Goal: Task Accomplishment & Management: Complete application form

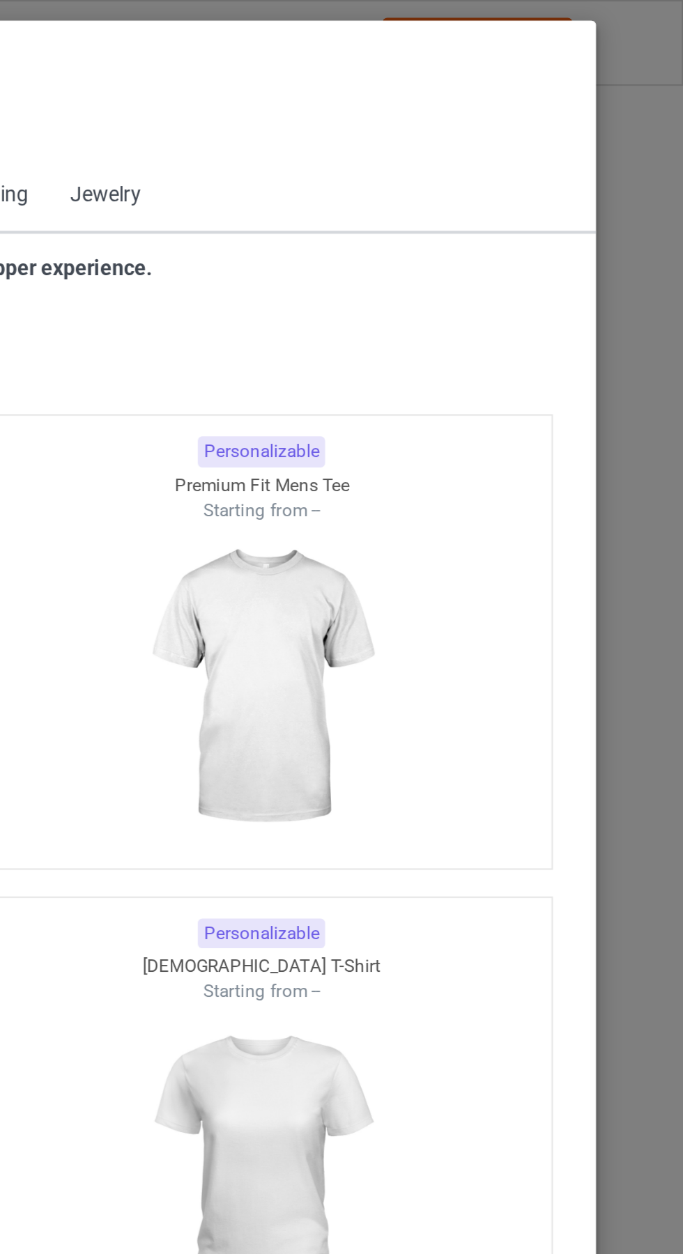
scroll to position [745, 0]
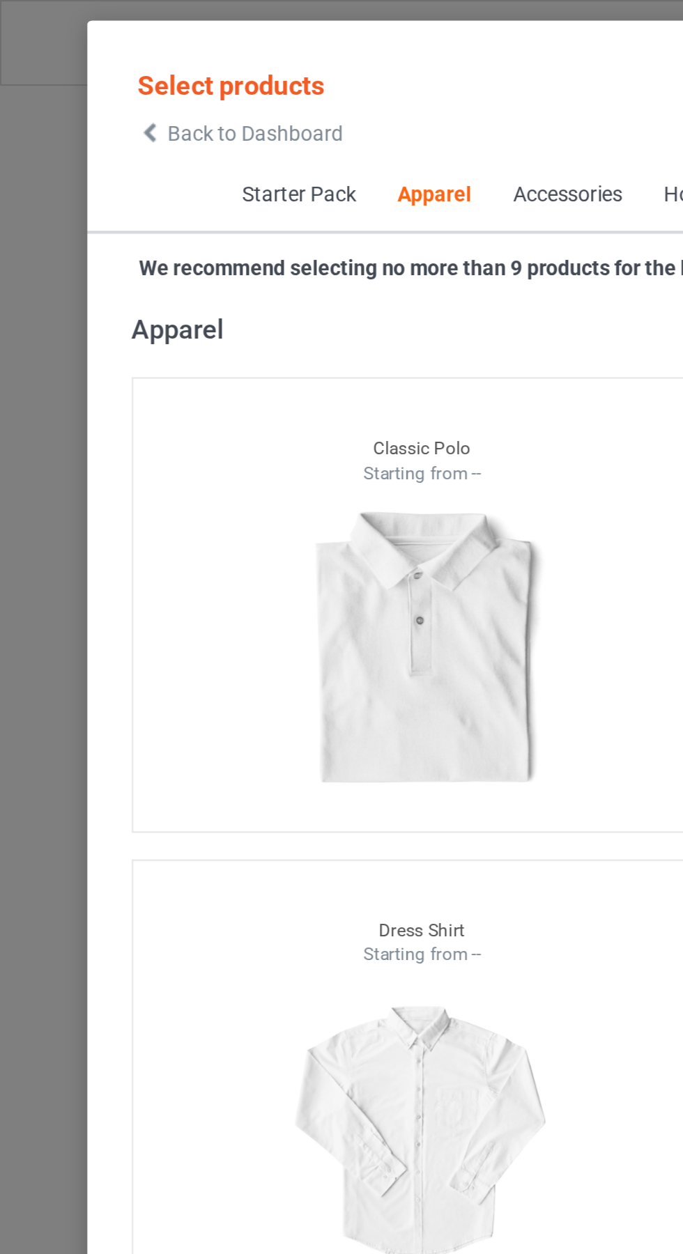
click at [72, 63] on icon at bounding box center [71, 63] width 12 height 10
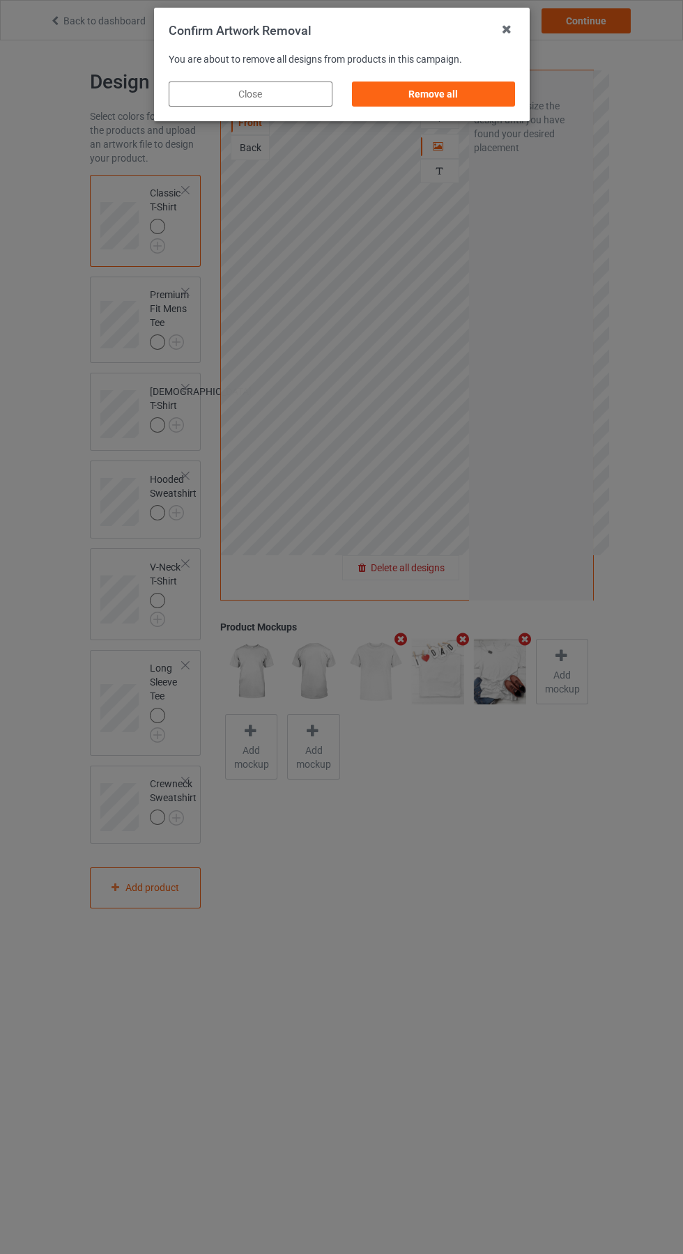
click at [431, 94] on div "Remove all" at bounding box center [433, 94] width 164 height 25
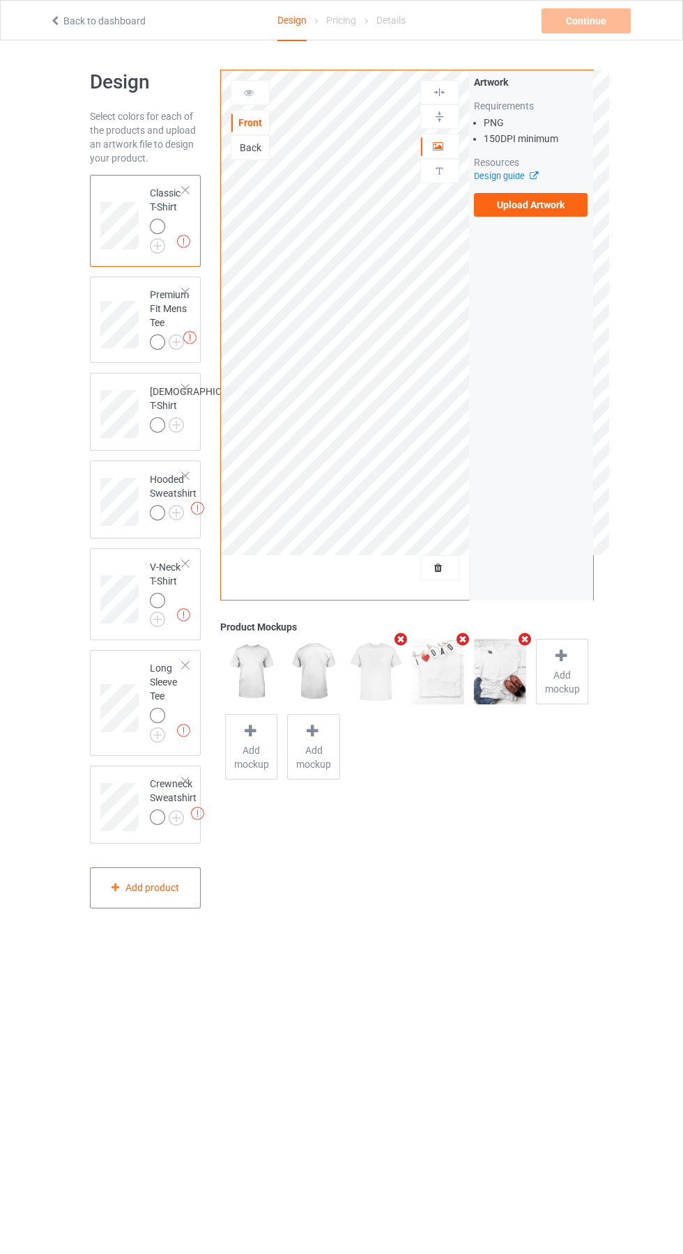
click at [568, 205] on label "Upload Artwork" at bounding box center [531, 205] width 114 height 24
click at [0, 0] on input "Upload Artwork" at bounding box center [0, 0] width 0 height 0
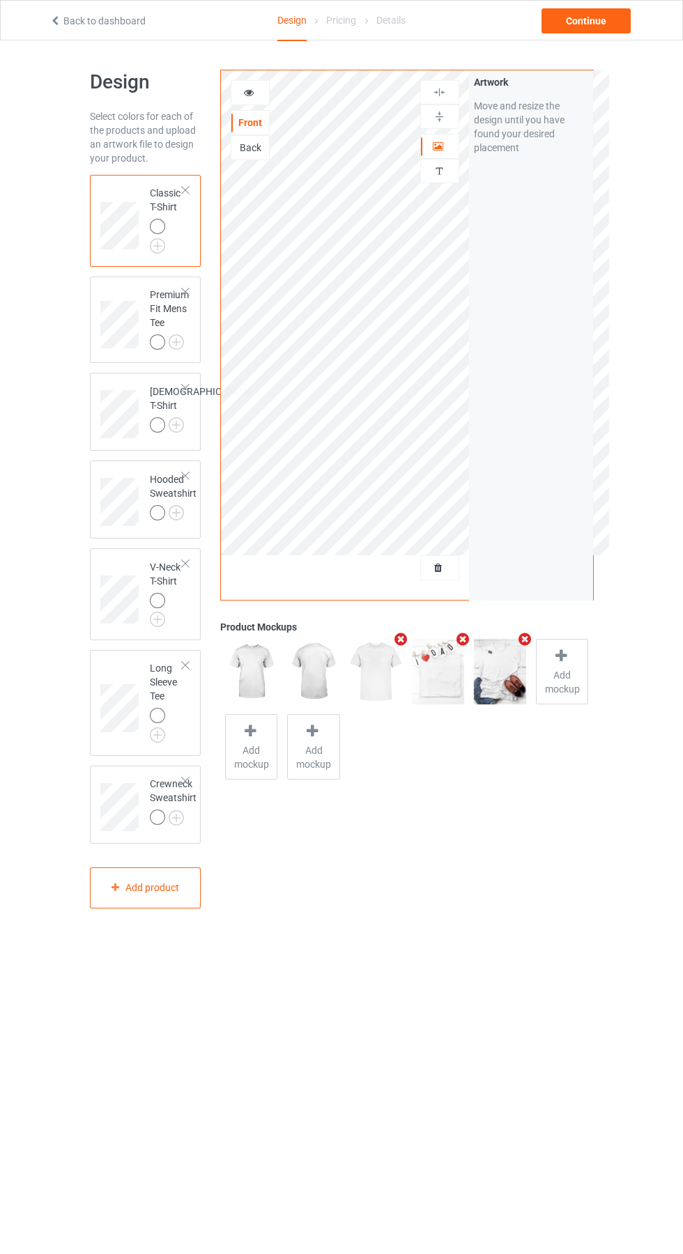
click at [0, 0] on img at bounding box center [0, 0] width 0 height 0
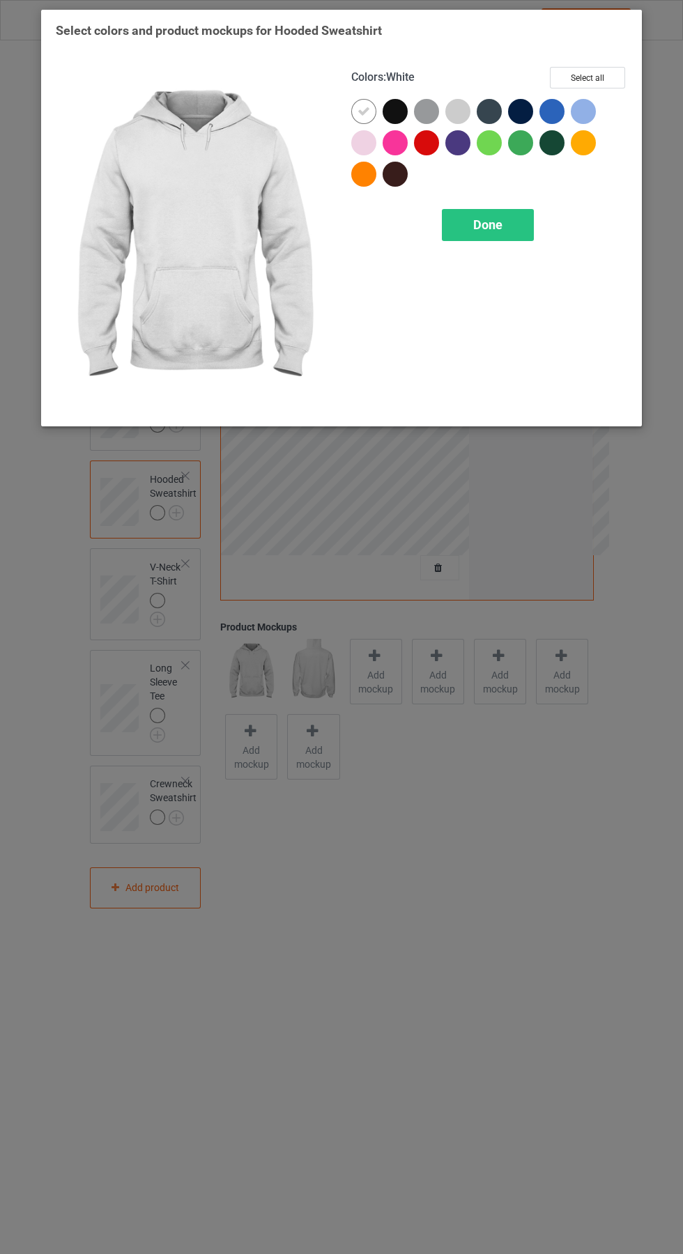
click at [516, 235] on div "Done" at bounding box center [488, 225] width 92 height 32
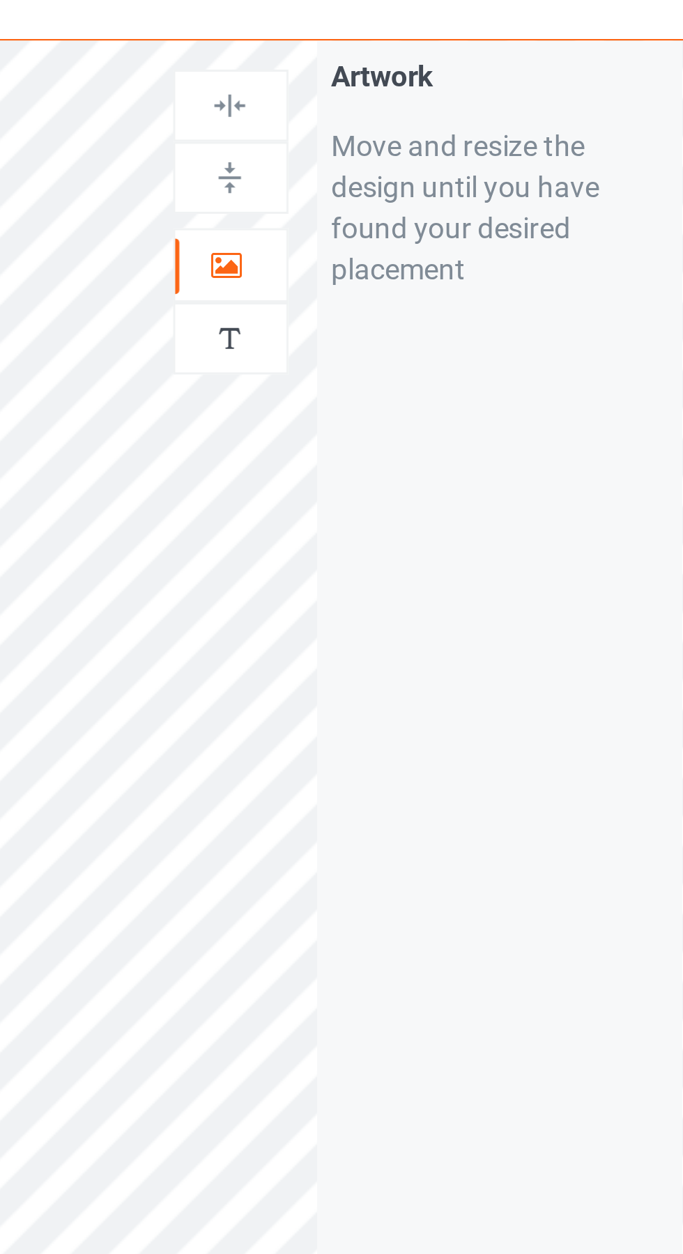
click at [438, 146] on icon at bounding box center [439, 144] width 12 height 10
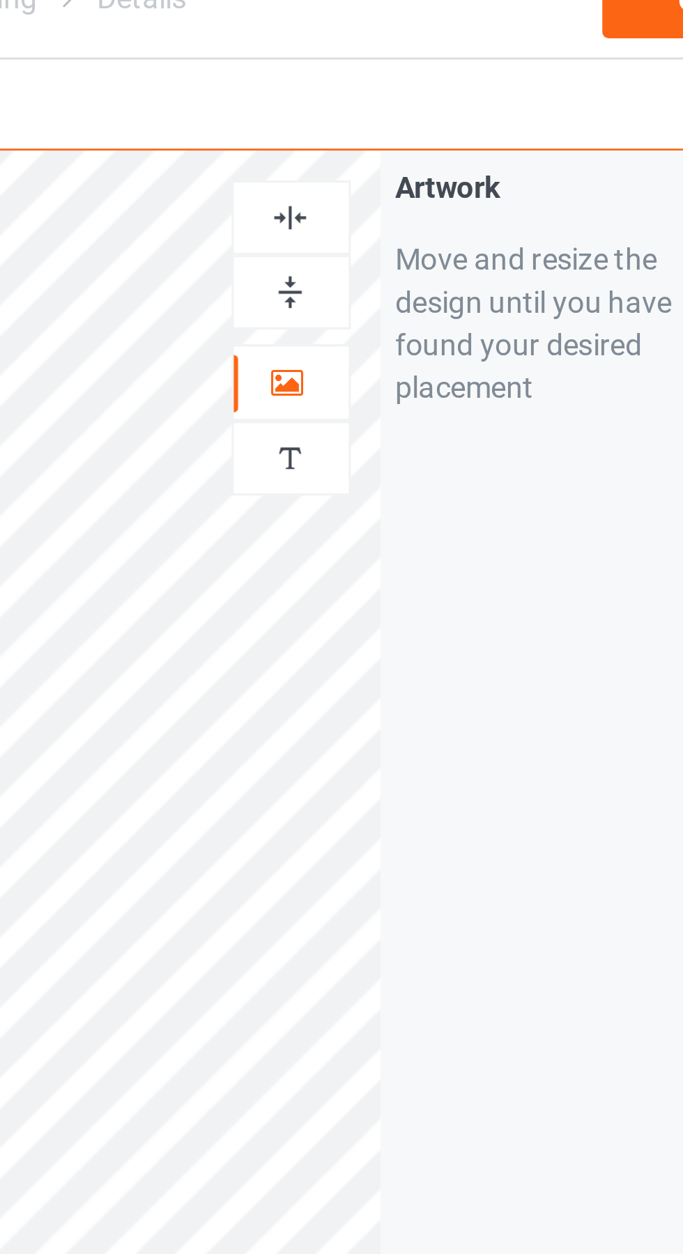
click at [448, 89] on div at bounding box center [440, 92] width 38 height 13
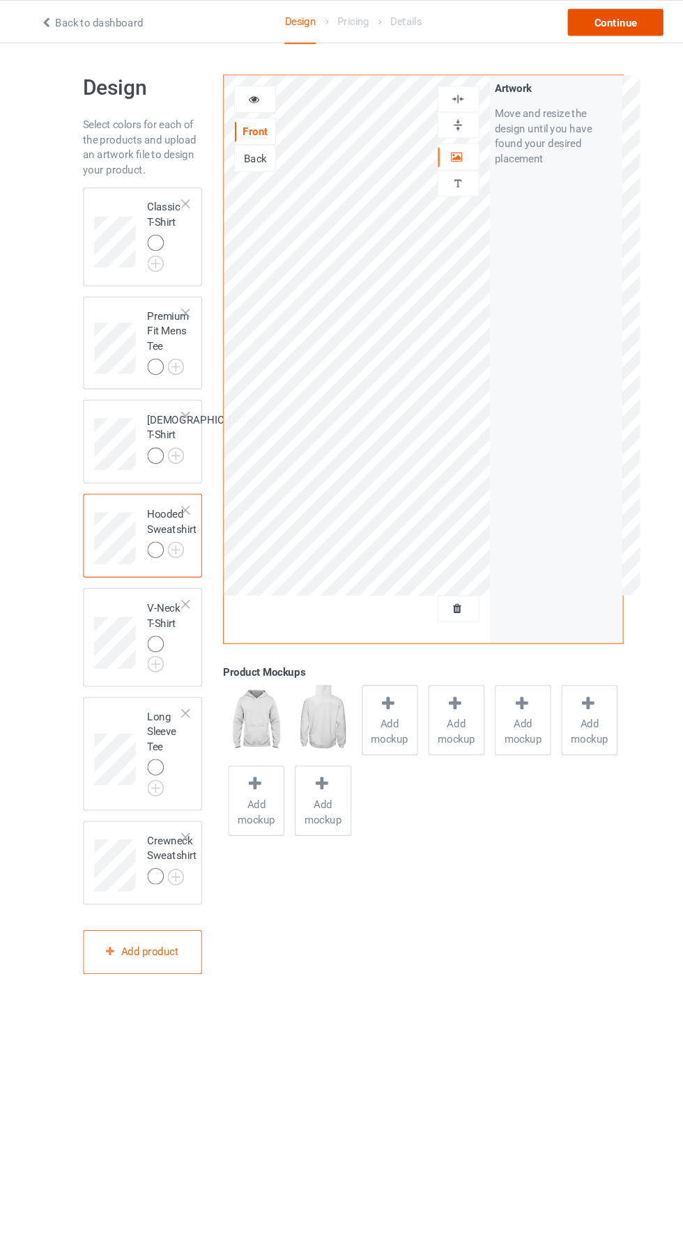
click at [603, 21] on div "Continue" at bounding box center [585, 20] width 89 height 25
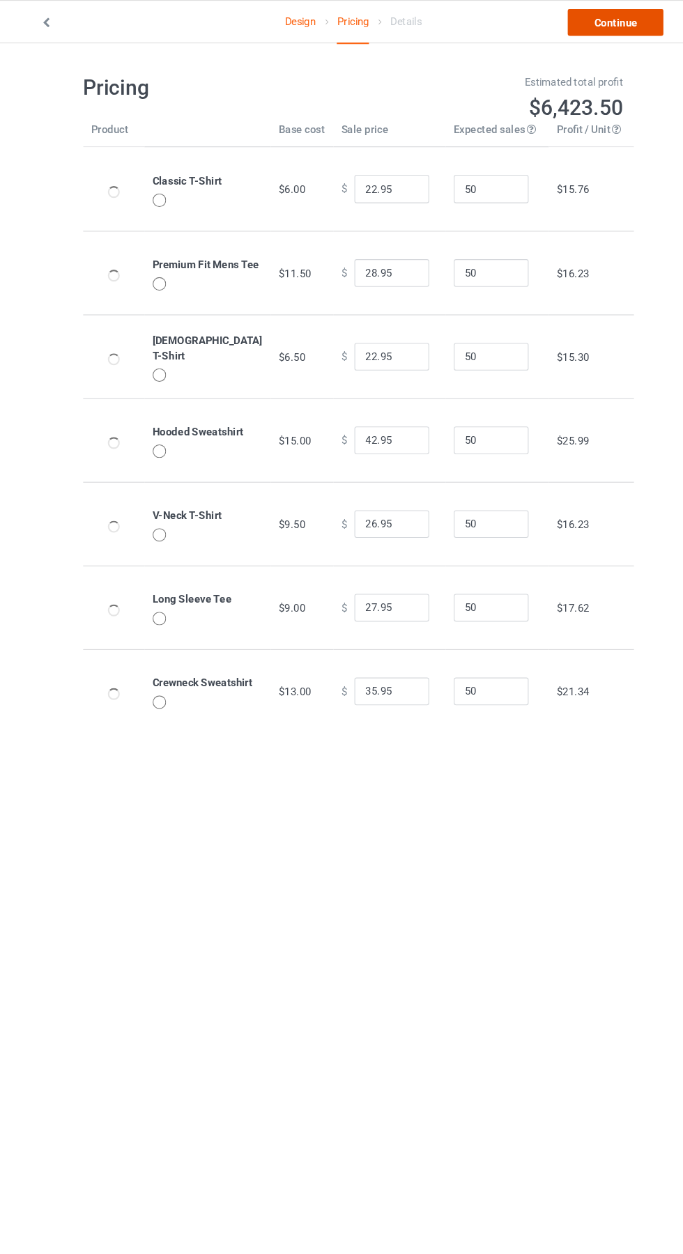
click at [596, 22] on link "Continue" at bounding box center [585, 20] width 89 height 25
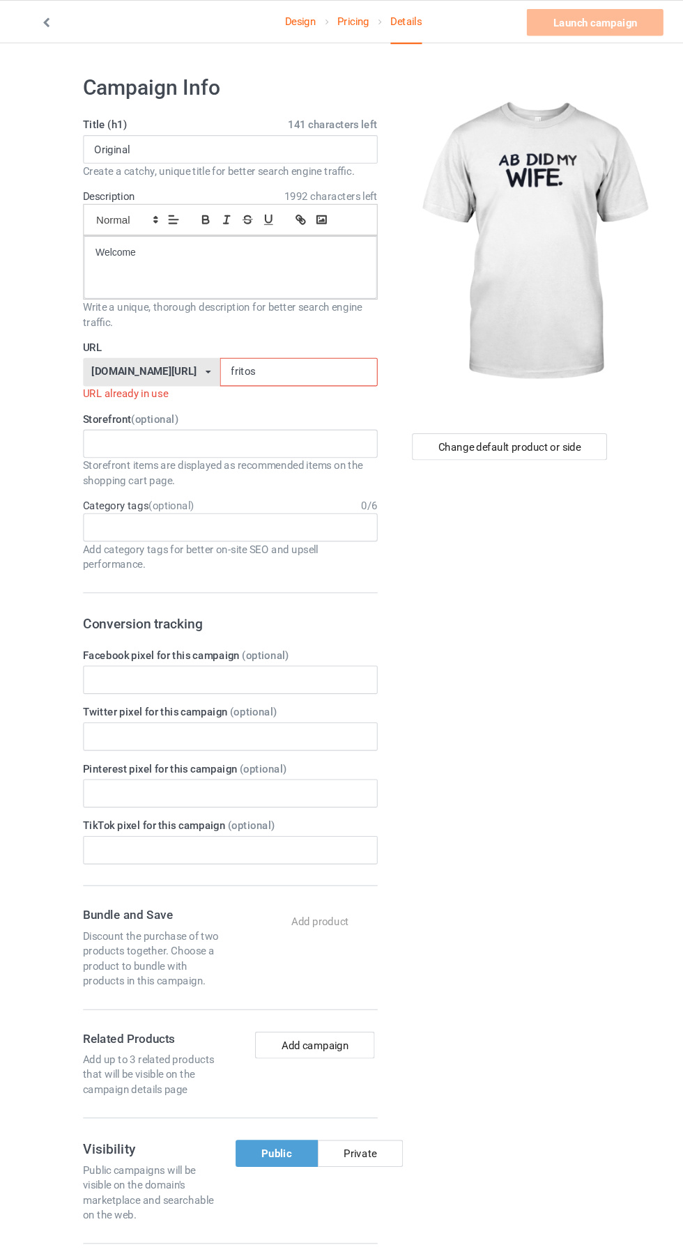
click at [278, 347] on input "fritos" at bounding box center [290, 347] width 147 height 26
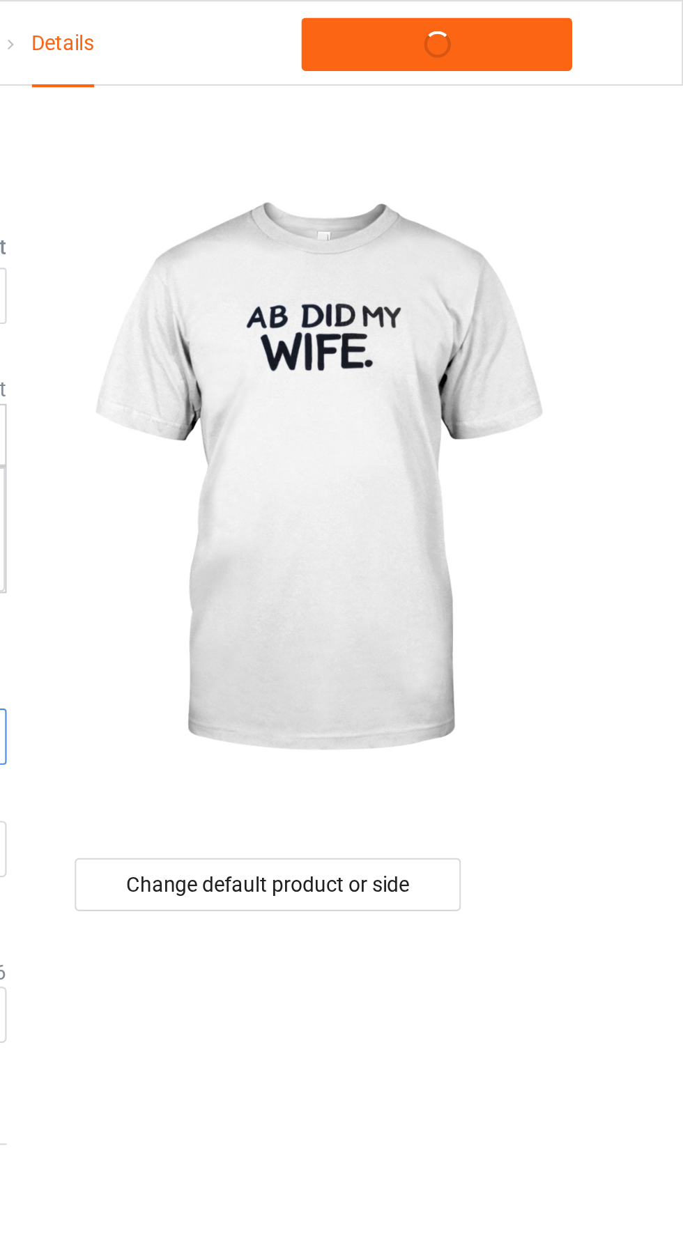
type input "Td9"
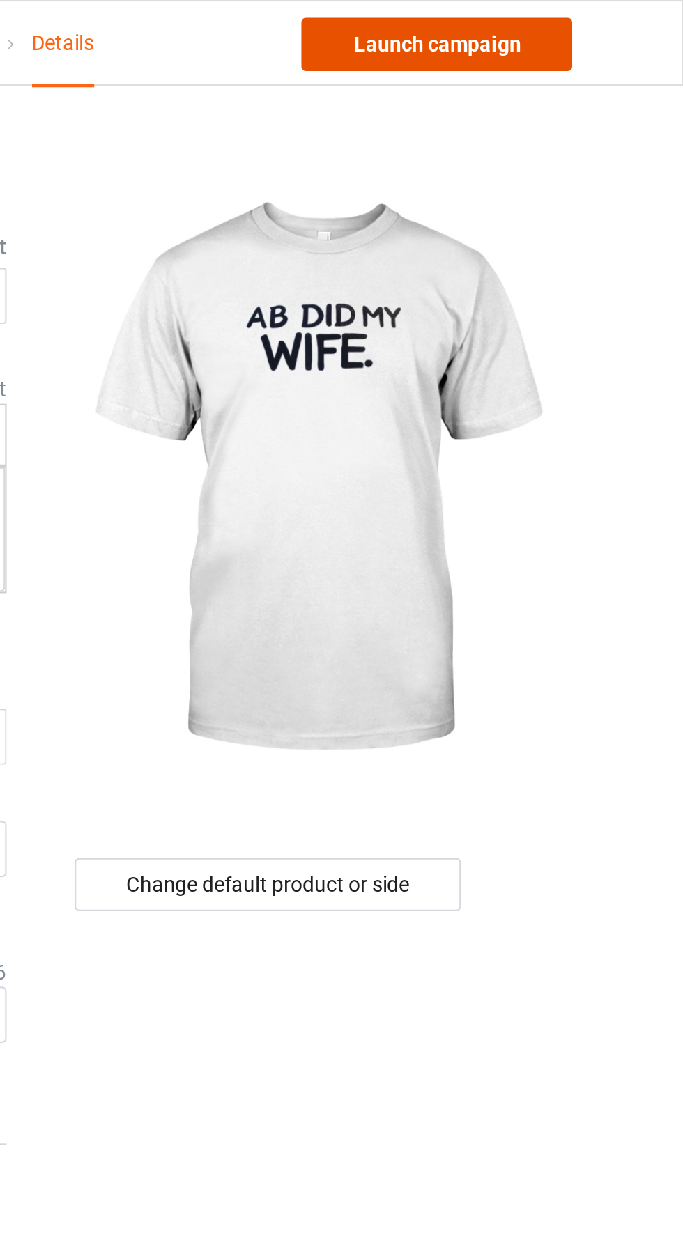
click at [590, 22] on link "Launch campaign" at bounding box center [566, 20] width 127 height 25
